Goal: Task Accomplishment & Management: Use online tool/utility

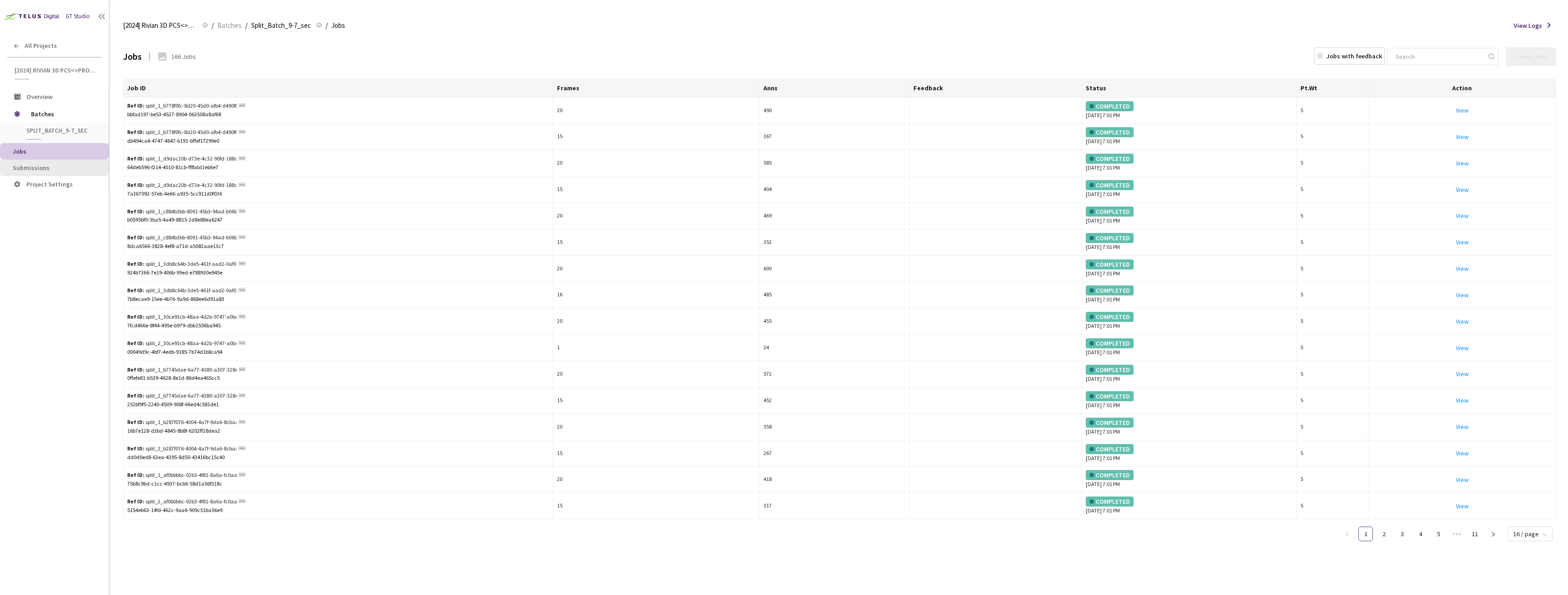
click at [46, 168] on span "Submissions" at bounding box center [31, 167] width 37 height 8
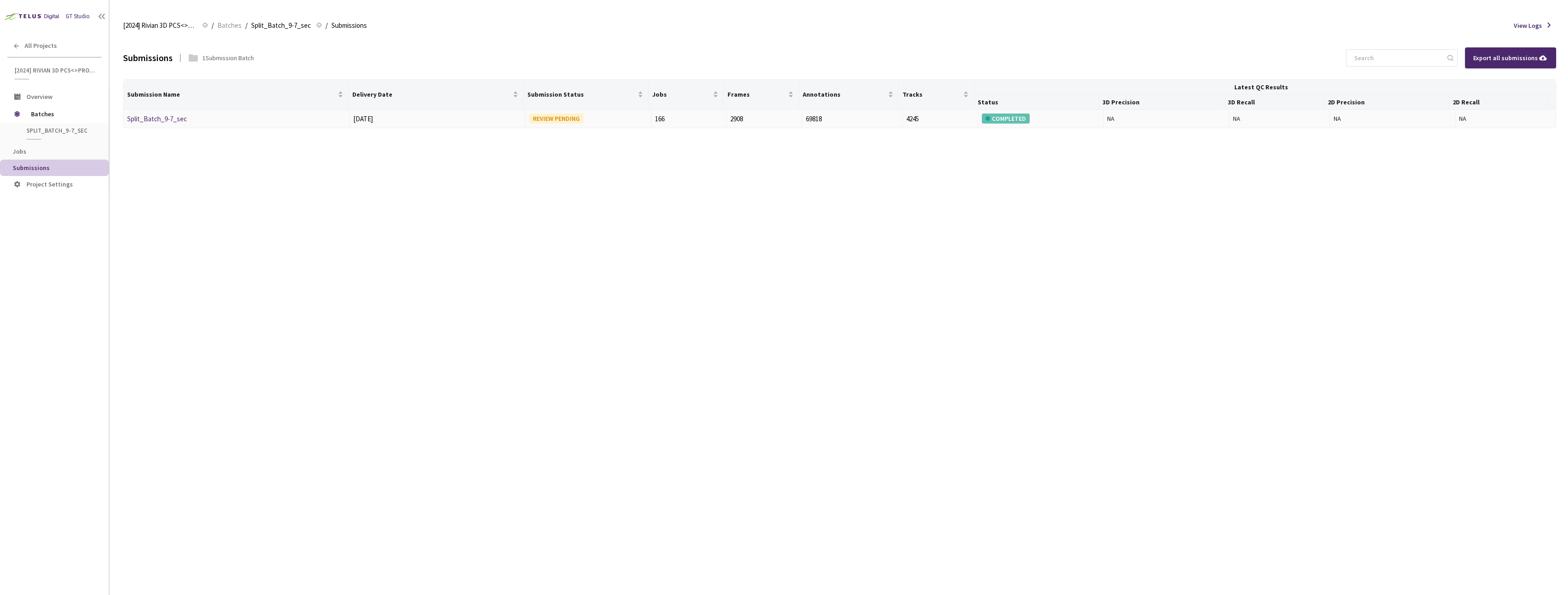
click at [163, 122] on link "Split_Batch_9-7_sec" at bounding box center [157, 119] width 60 height 9
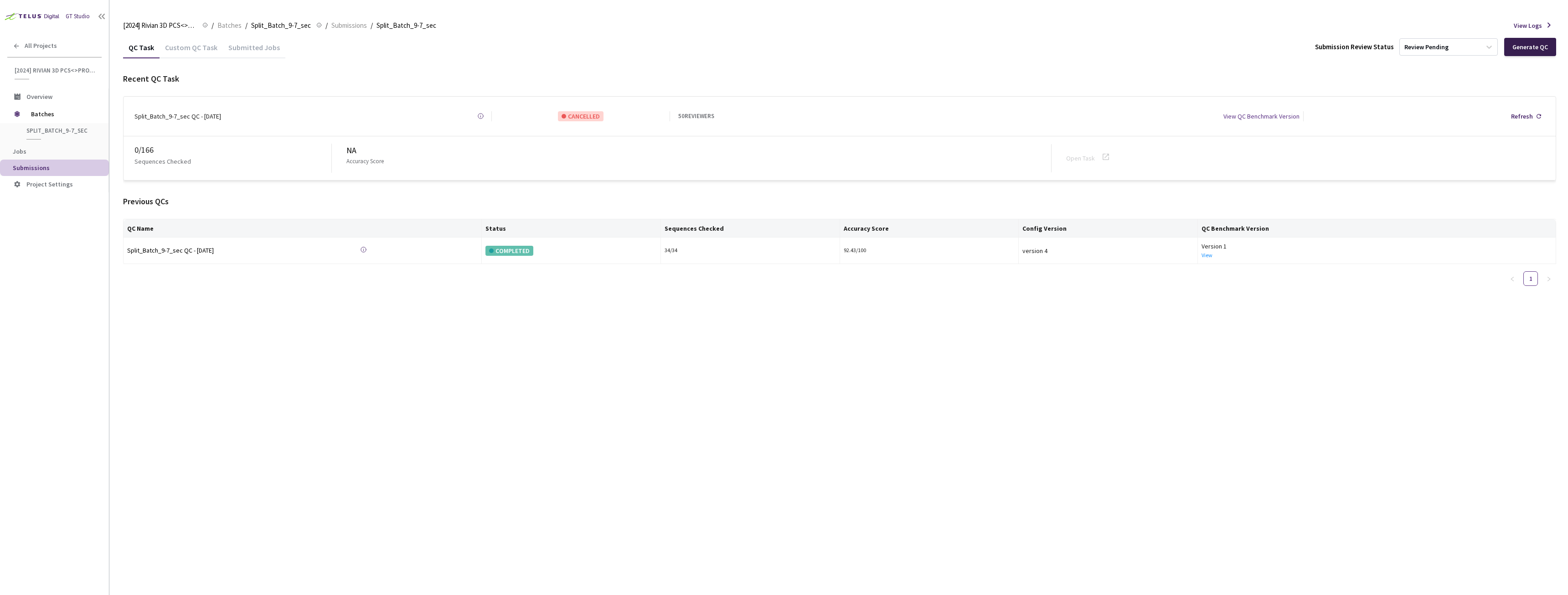
click at [1535, 52] on div "Generate QC" at bounding box center [1530, 47] width 52 height 18
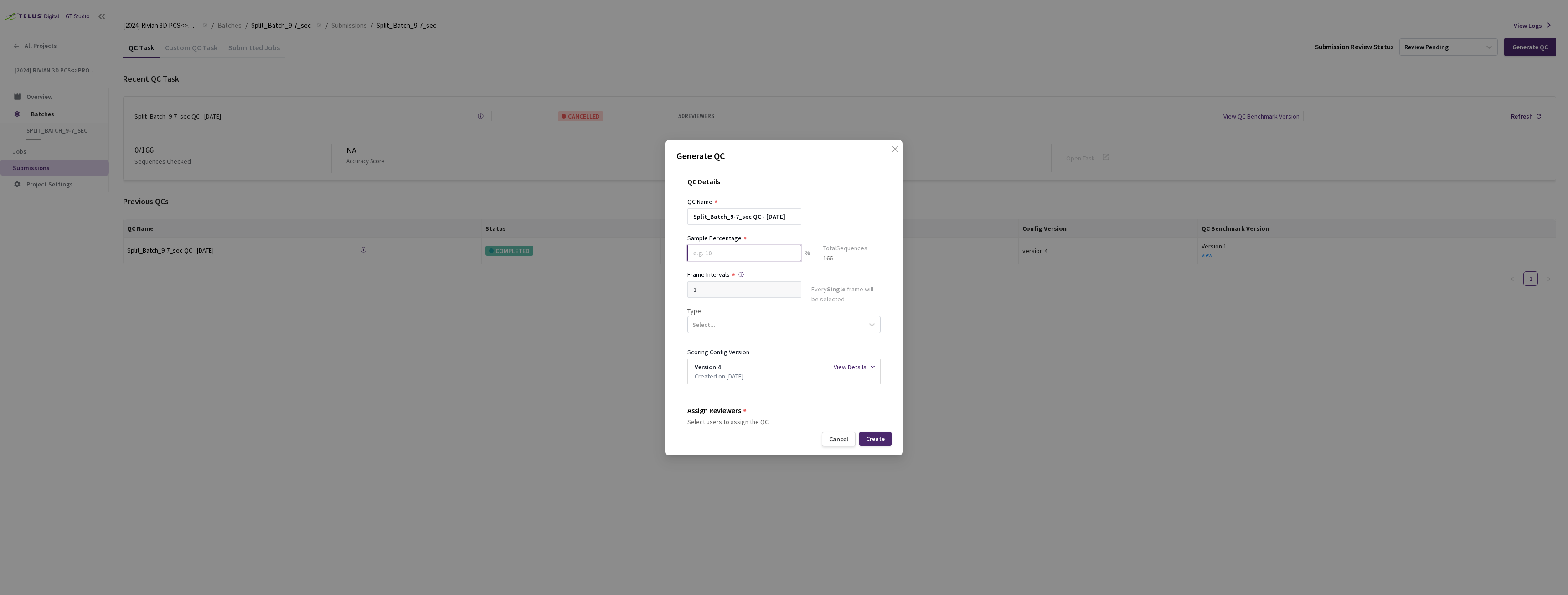
click at [738, 255] on input at bounding box center [744, 253] width 114 height 16
type input "30"
click at [749, 322] on div "Select..." at bounding box center [775, 328] width 176 height 15
click at [729, 411] on div "Segmentation 3D" at bounding box center [780, 414] width 186 height 16
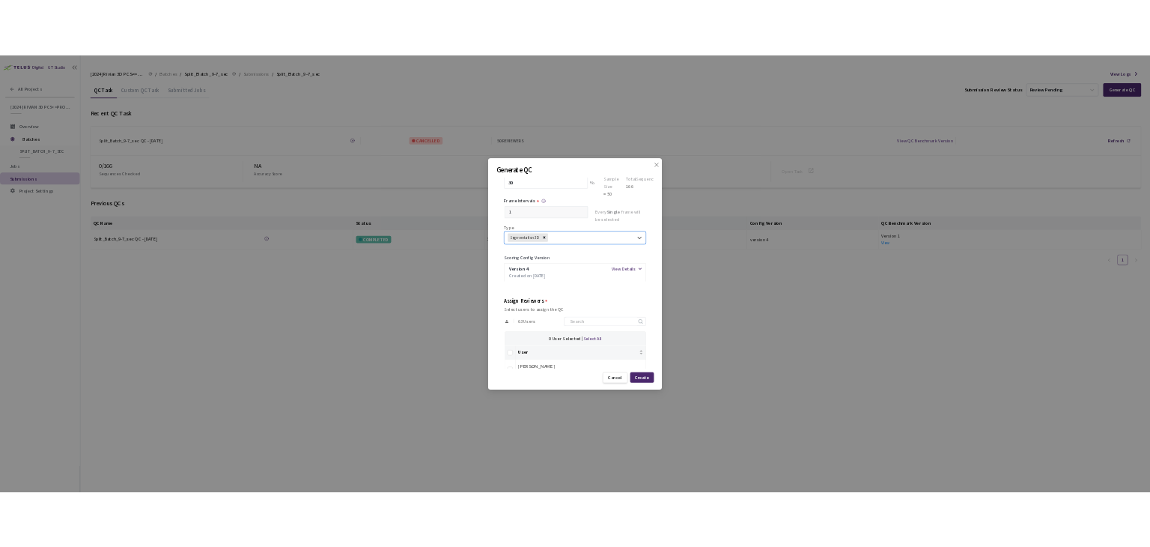
scroll to position [150, 0]
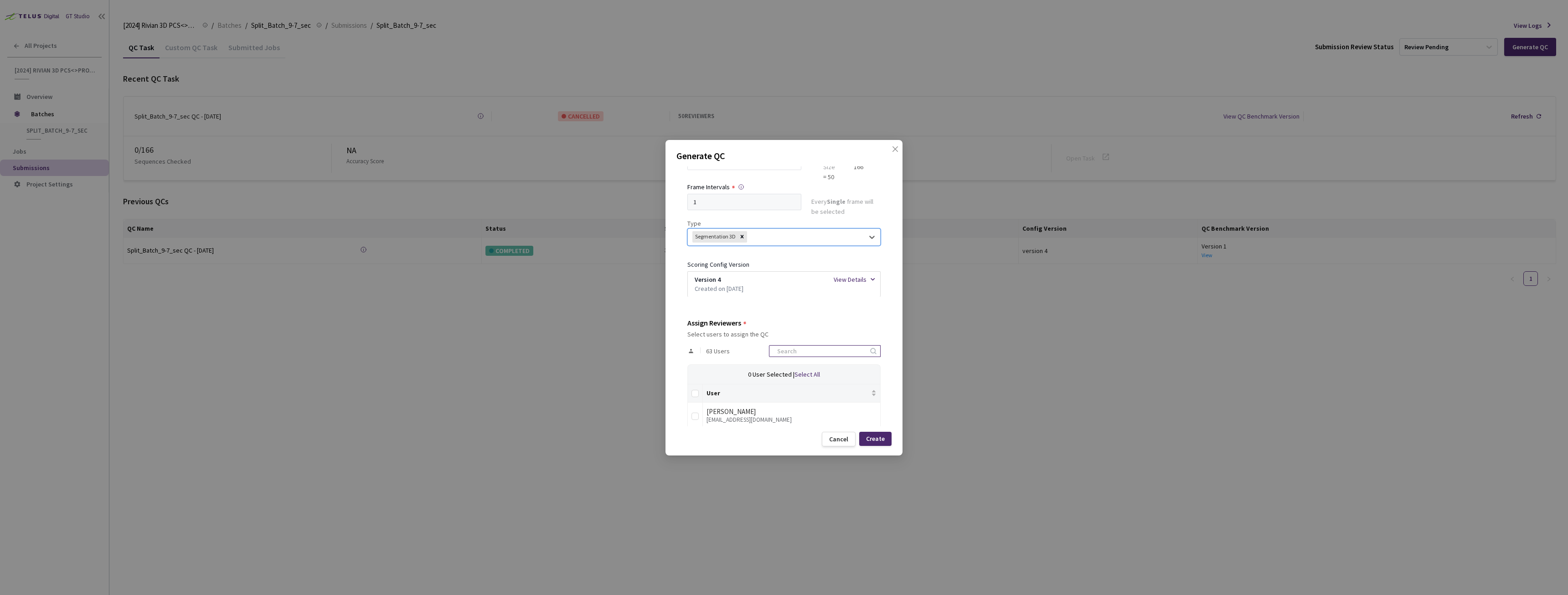
click at [810, 347] on input at bounding box center [821, 351] width 97 height 11
type input "rivian"
click at [689, 396] on th at bounding box center [695, 393] width 15 height 18
click at [695, 393] on input "Select all" at bounding box center [695, 393] width 7 height 7
checkbox input "true"
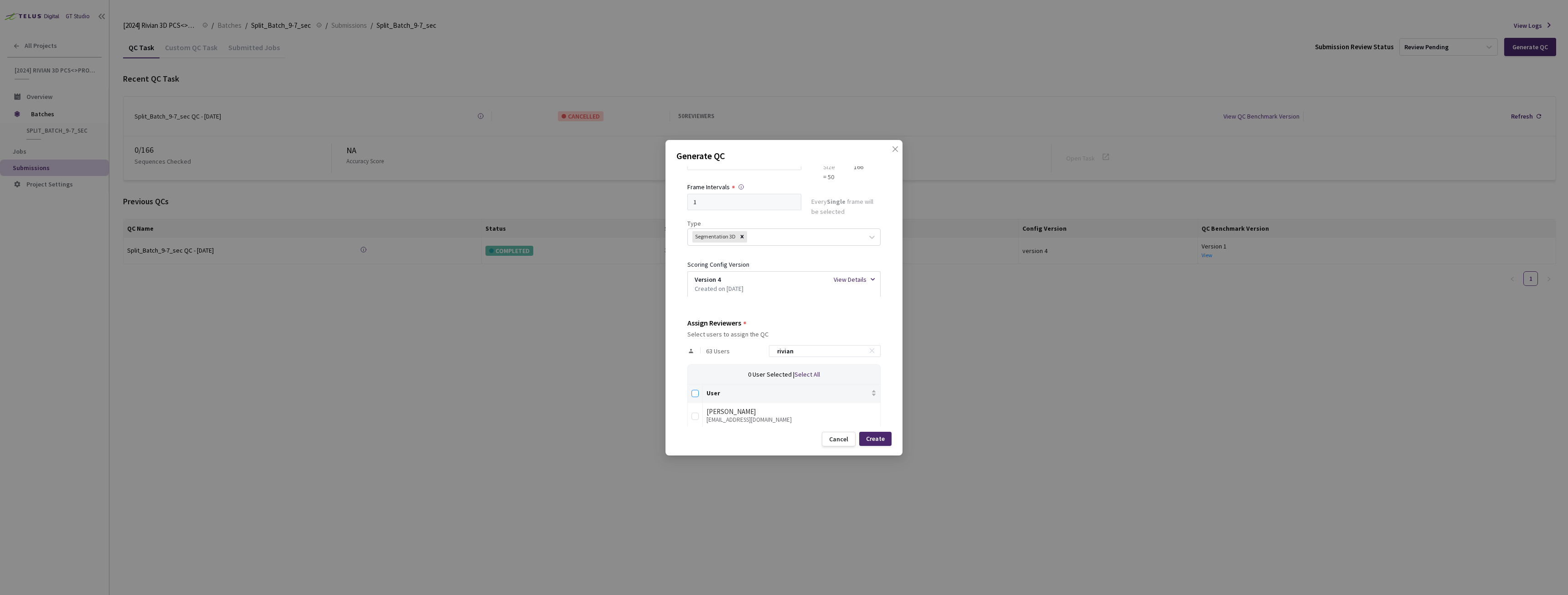
checkbox input "true"
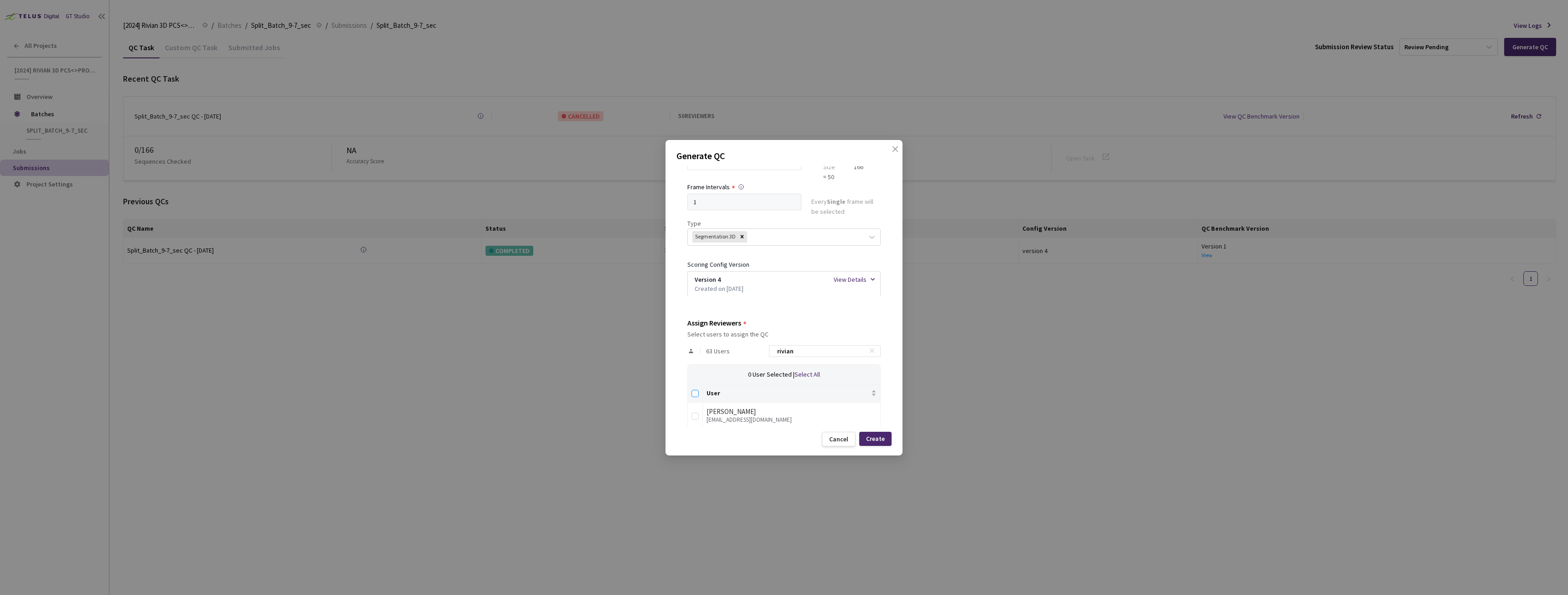
checkbox input "true"
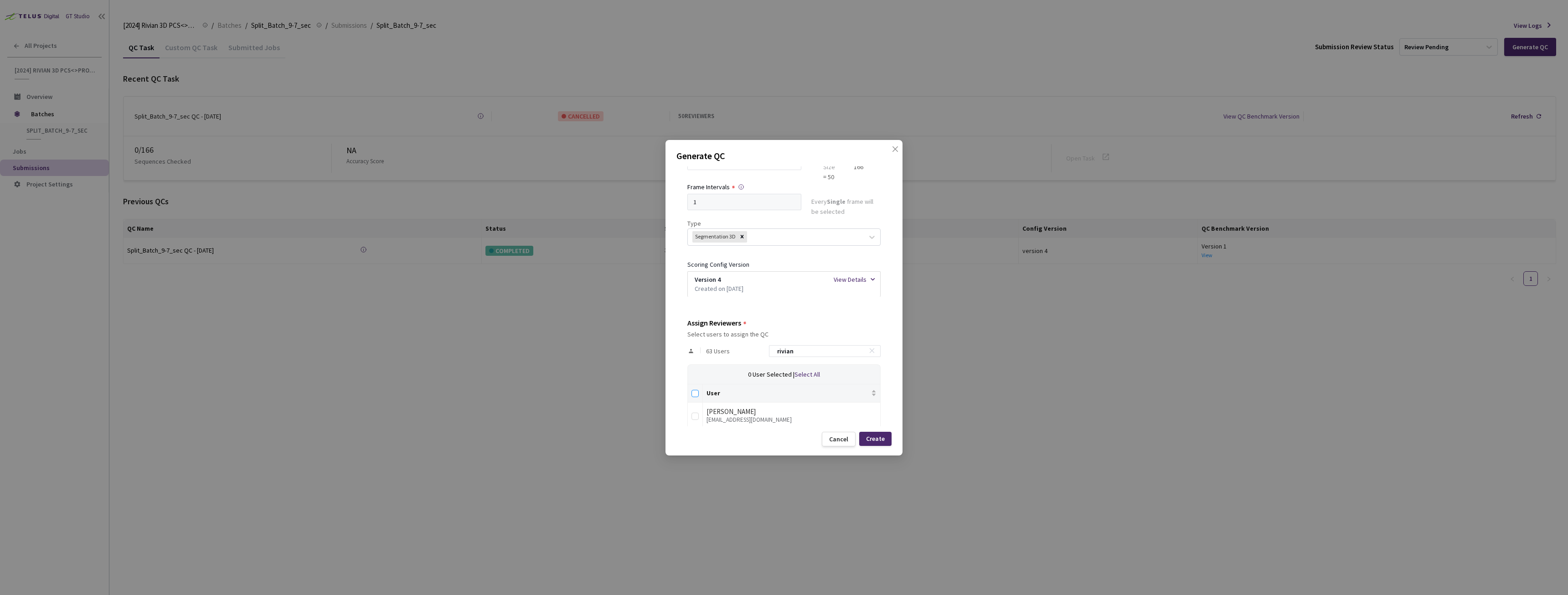
checkbox input "true"
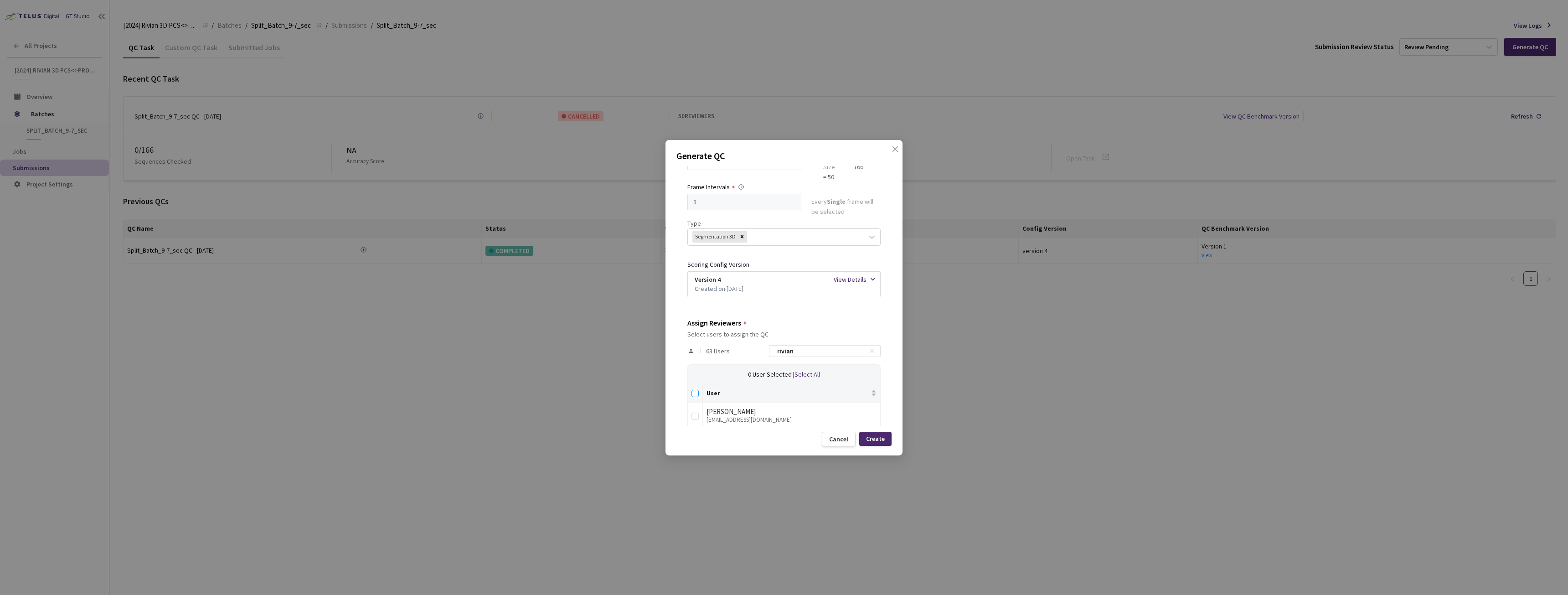
checkbox input "true"
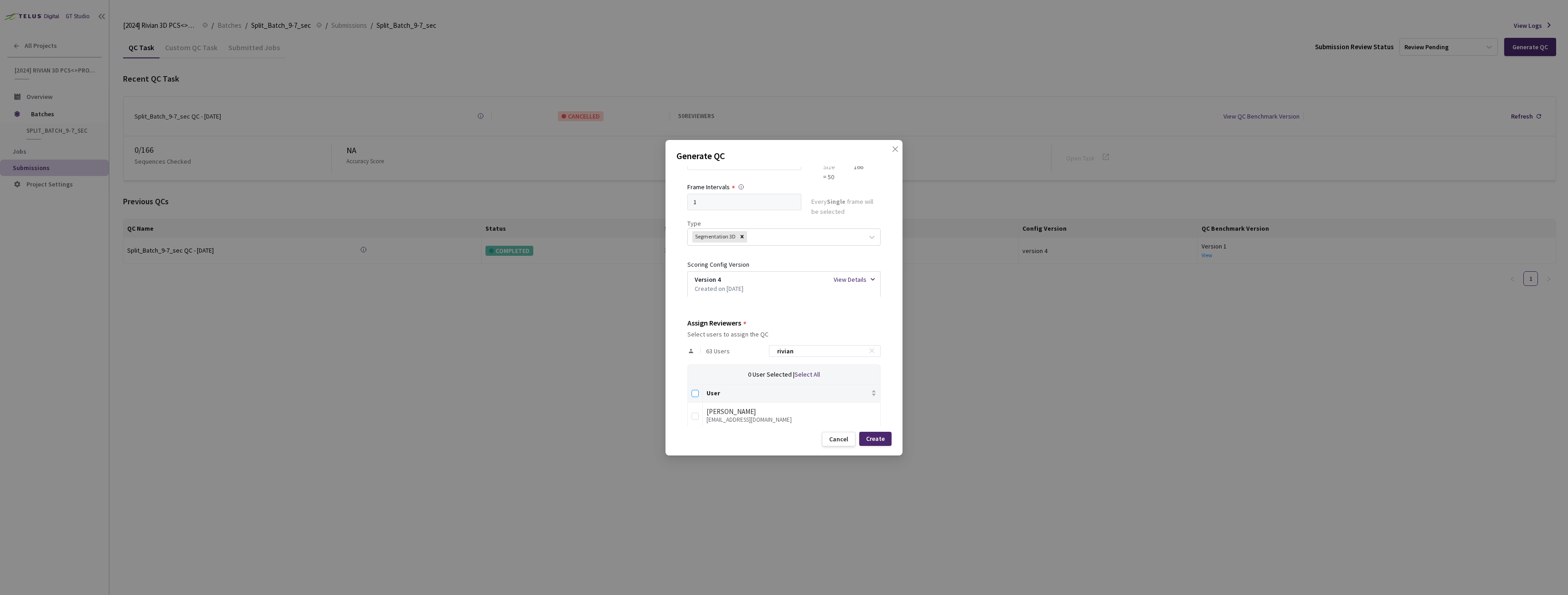
checkbox input "true"
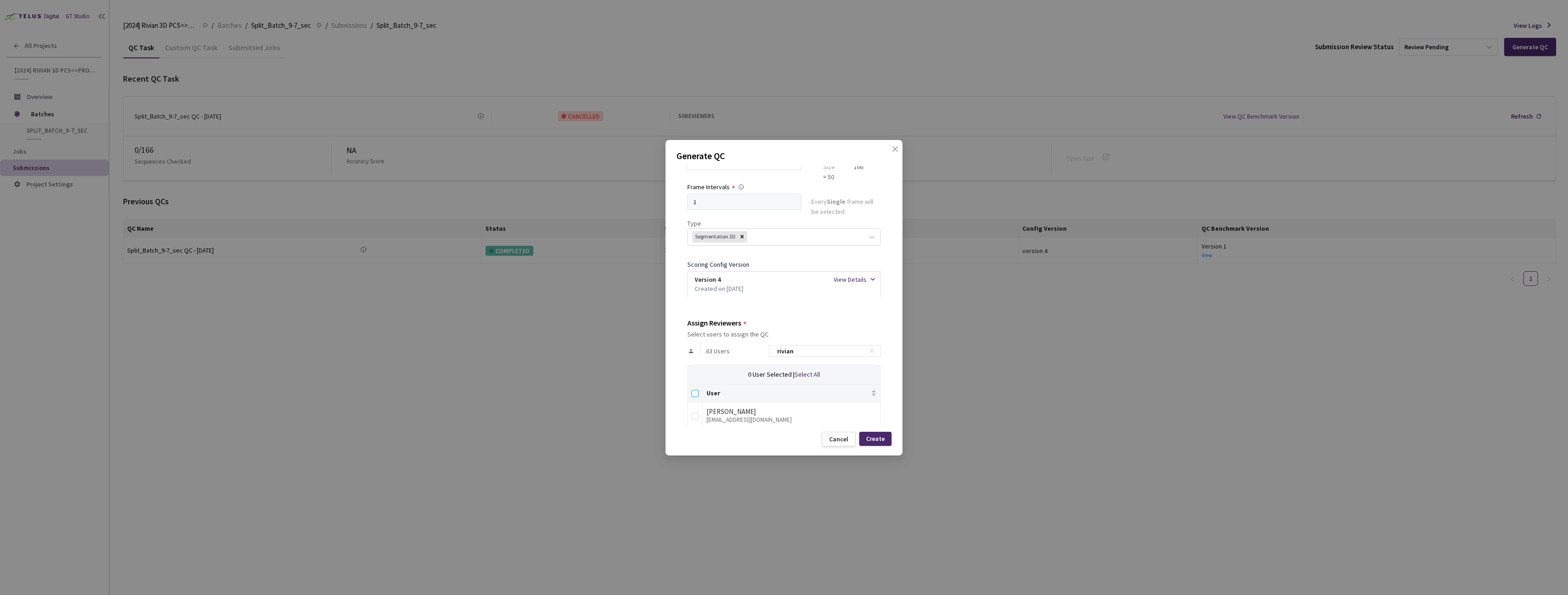
checkbox input "true"
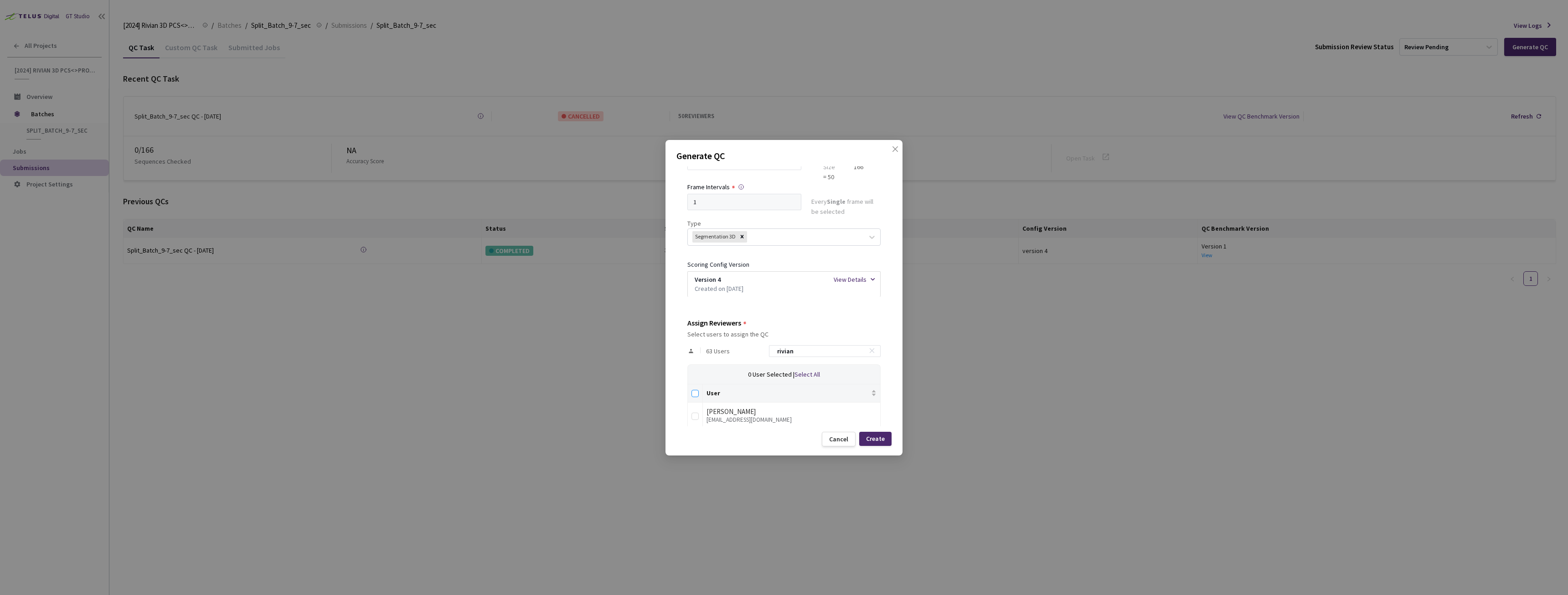
checkbox input "true"
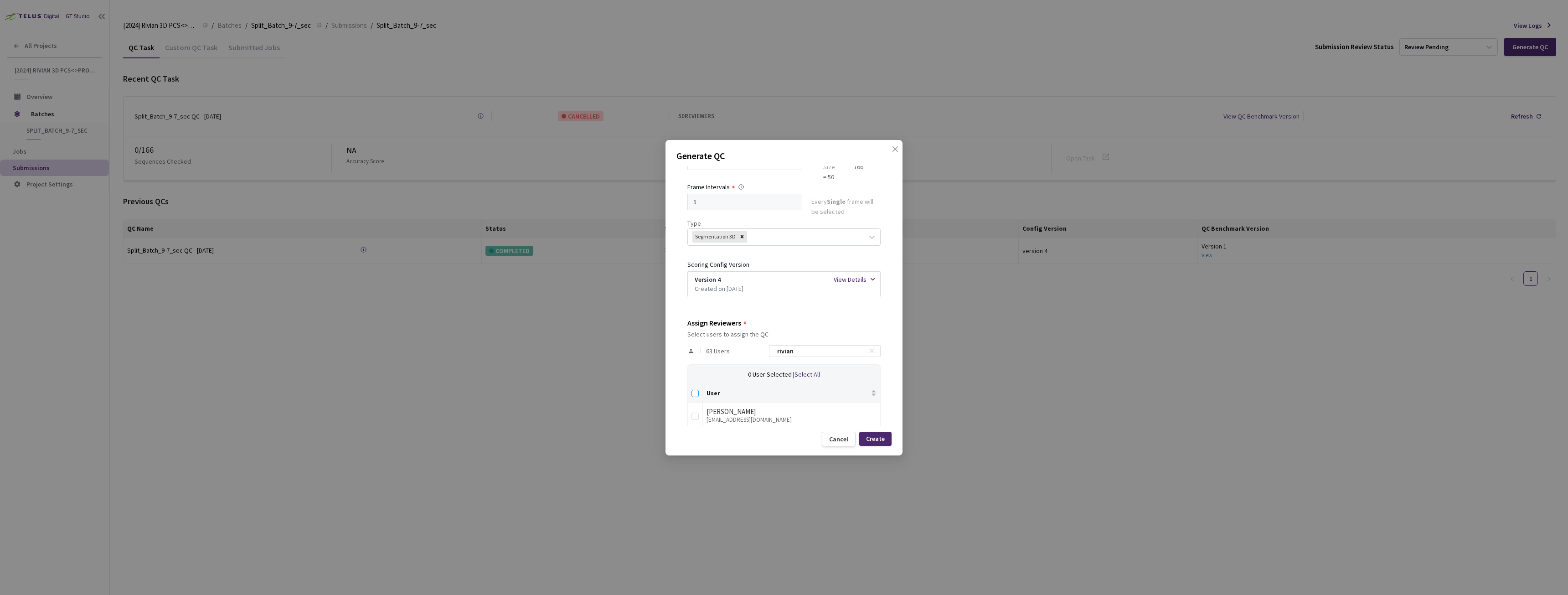
checkbox input "true"
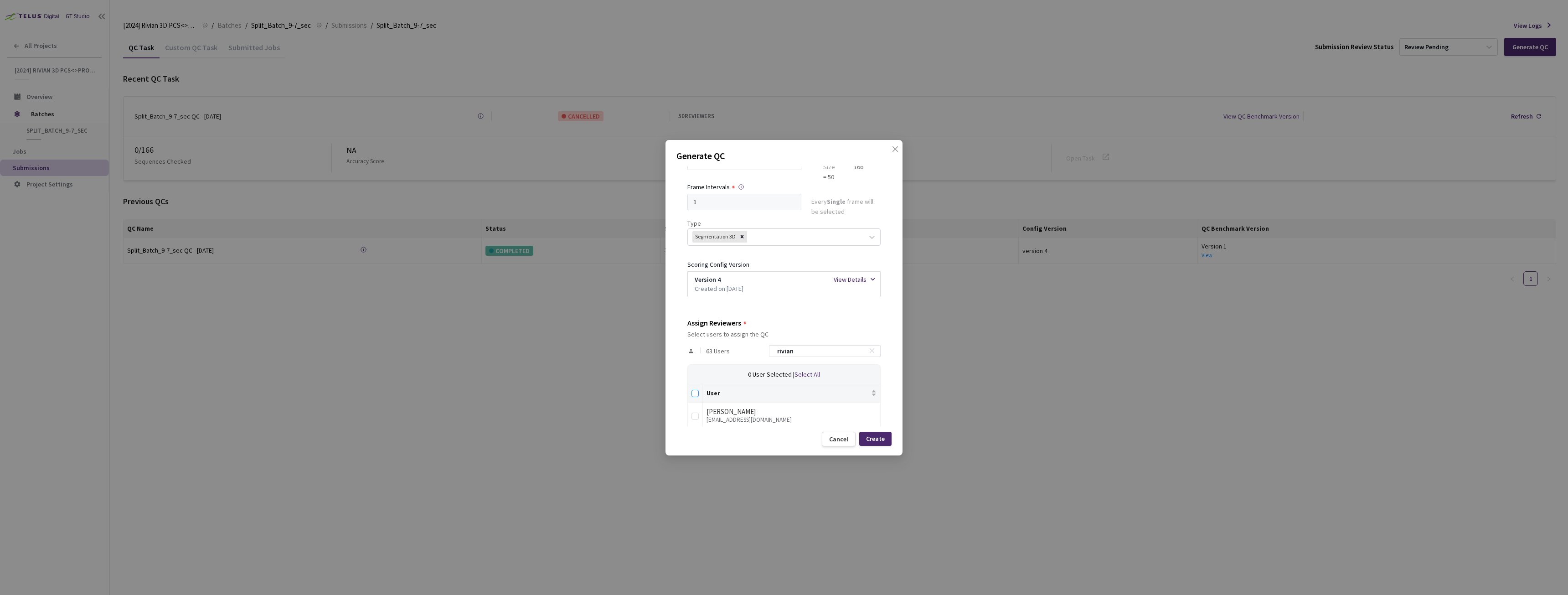
checkbox input "true"
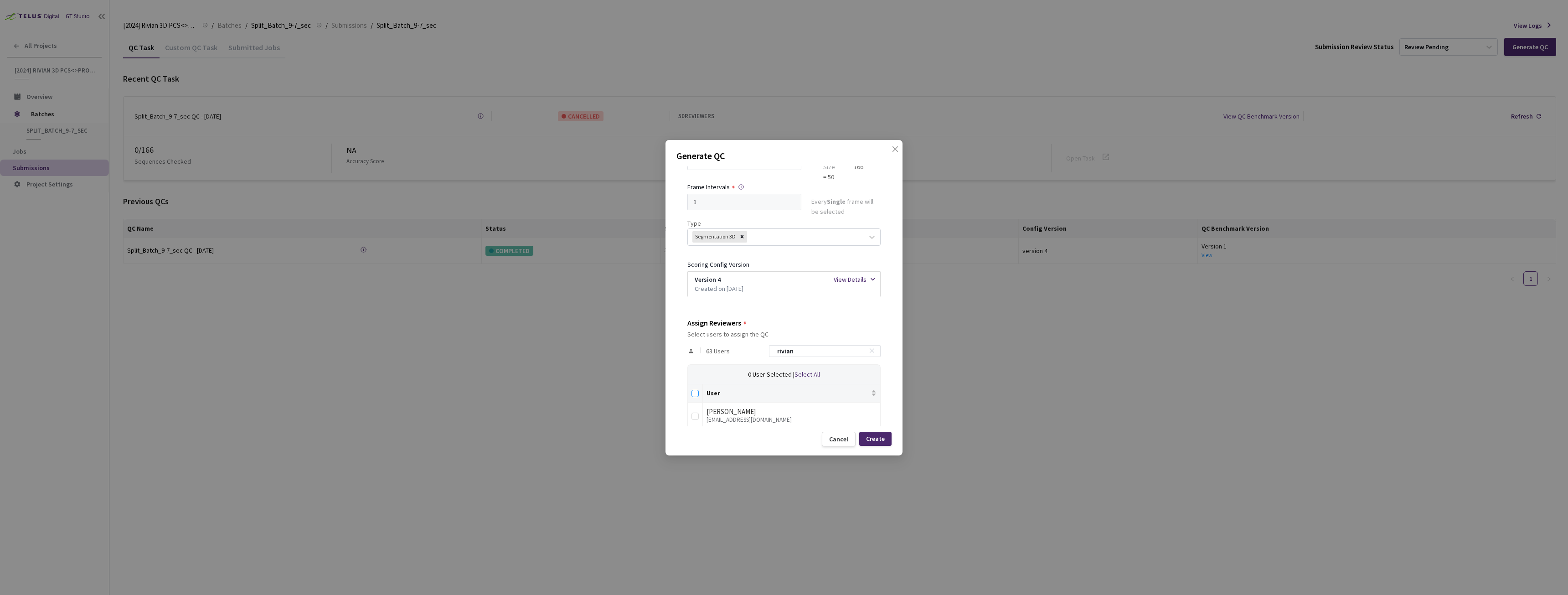
checkbox input "true"
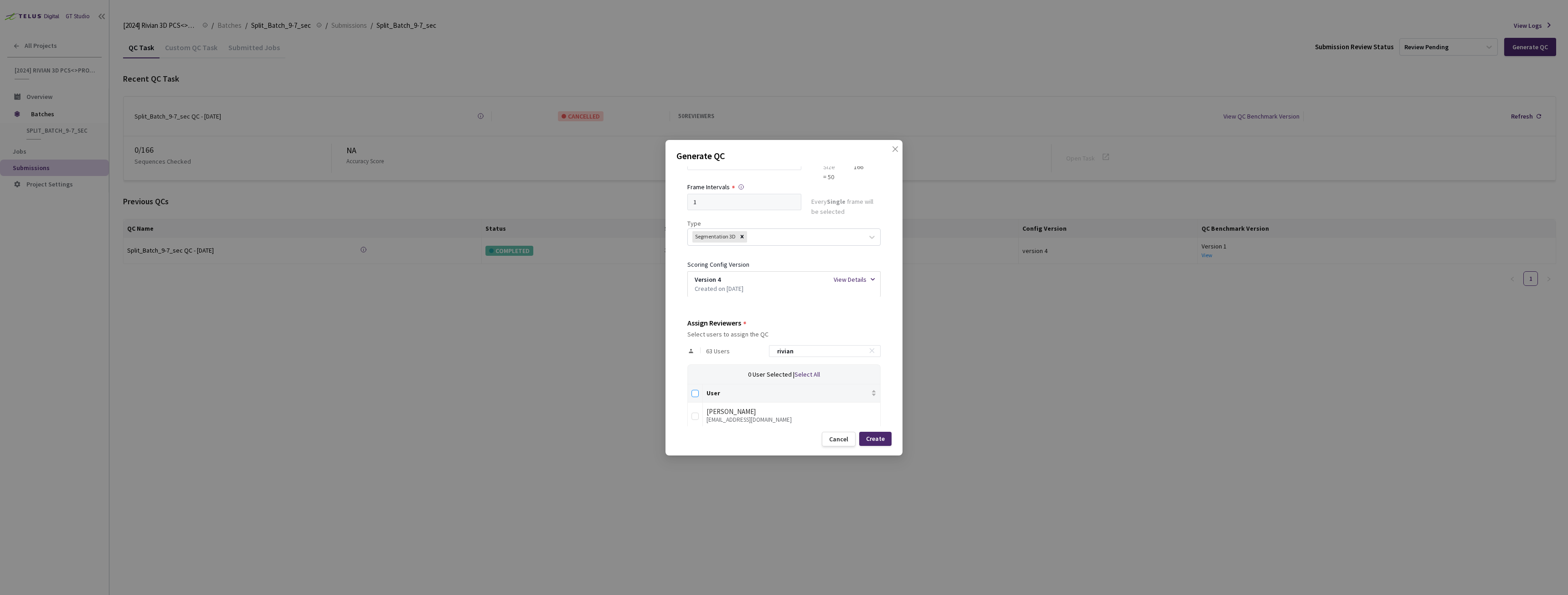
checkbox input "true"
click at [887, 439] on div "Create" at bounding box center [875, 438] width 32 height 14
